Goal: Information Seeking & Learning: Learn about a topic

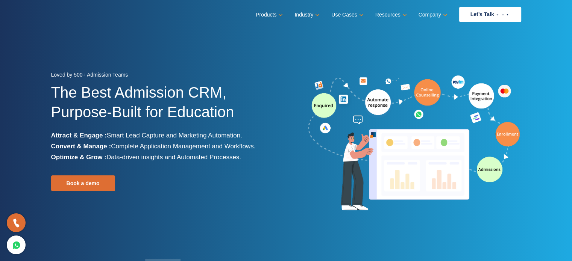
click at [242, 29] on section "Loved by 500+ Admission Teams The Best Admission CRM, Purpose-Built for Educati…" at bounding box center [286, 141] width 572 height 282
click at [223, 18] on div "Products Education CRM Streamline your entire admissions process on a single pl…" at bounding box center [286, 14] width 470 height 15
click at [293, 35] on section "Loved by 500+ Admission Teams The Best Admission CRM, Purpose-Built for Educati…" at bounding box center [286, 141] width 572 height 282
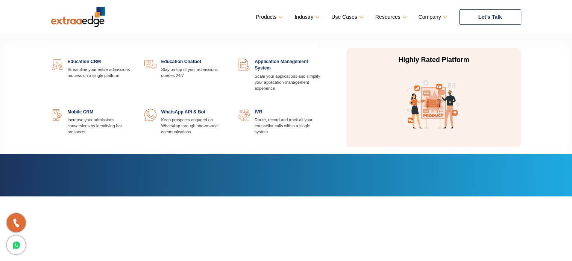
click at [271, 15] on link "Products" at bounding box center [269, 17] width 26 height 11
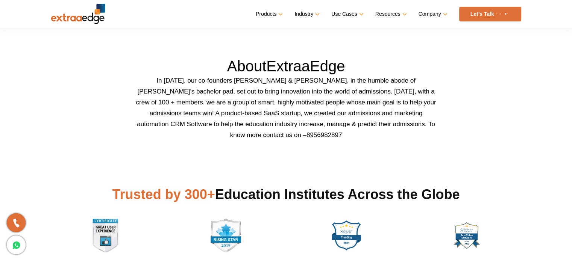
scroll to position [237, 0]
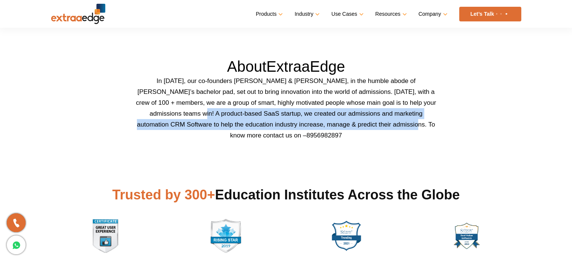
drag, startPoint x: 173, startPoint y: 114, endPoint x: 387, endPoint y: 124, distance: 214.0
click at [387, 124] on p "In [DATE], our co-founders [PERSON_NAME] & [PERSON_NAME], in the humble abode o…" at bounding box center [286, 108] width 301 height 65
copy p "A product-based SaaS startup, we created our admissions and marketing automatio…"
